Goal: Task Accomplishment & Management: Manage account settings

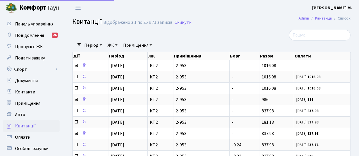
select select "25"
click at [30, 48] on span "Пропуск в ЖК" at bounding box center [29, 47] width 28 height 6
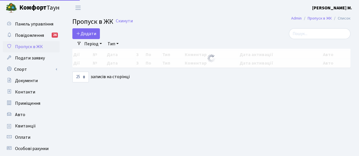
select select "25"
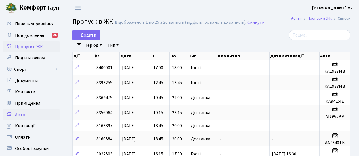
click at [25, 117] on link "Авто" at bounding box center [31, 114] width 57 height 11
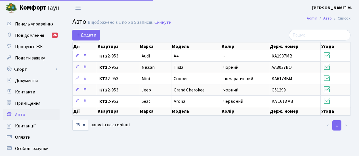
select select "25"
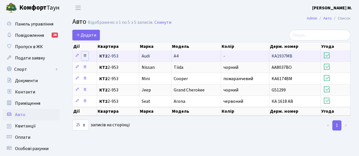
click at [84, 55] on icon at bounding box center [85, 56] width 4 height 4
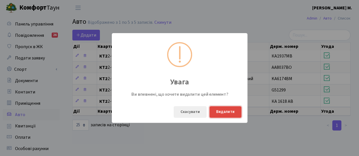
click at [221, 114] on button "Видалити" at bounding box center [225, 112] width 32 height 12
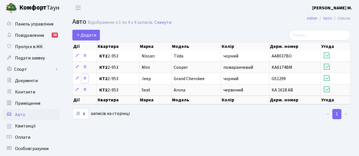
click at [84, 79] on icon at bounding box center [85, 78] width 4 height 4
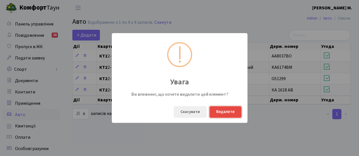
click at [219, 113] on button "Видалити" at bounding box center [225, 112] width 32 height 12
